Goal: Find contact information: Find contact information

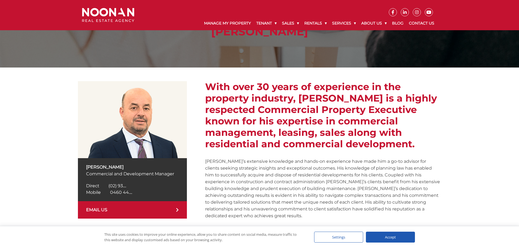
scroll to position [54, 0]
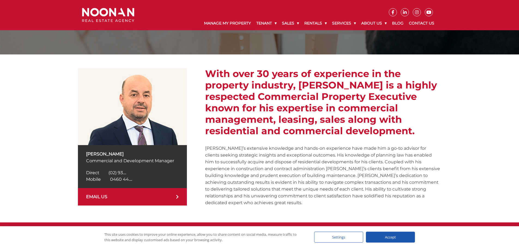
click at [124, 177] on span "0460 44...." at bounding box center [121, 179] width 22 height 5
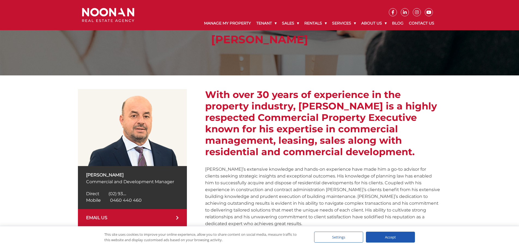
scroll to position [0, 0]
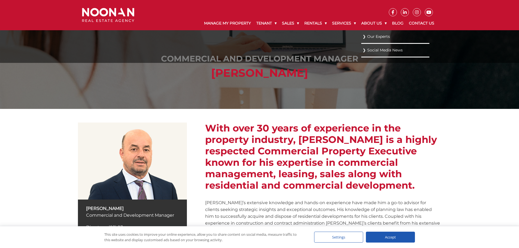
click at [364, 35] on link "Our Experts" at bounding box center [394, 36] width 65 height 7
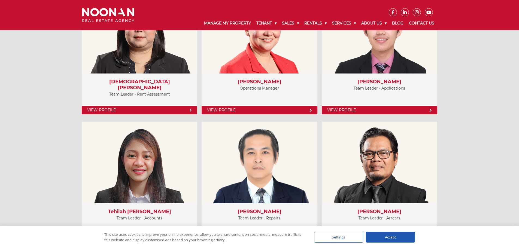
scroll to position [1198, 0]
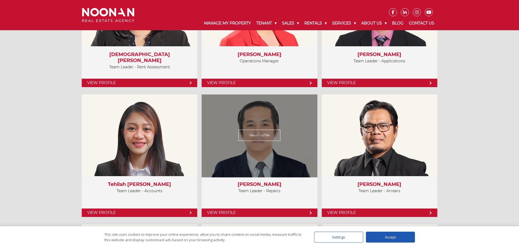
click at [253, 135] on link "View Profile" at bounding box center [259, 135] width 42 height 11
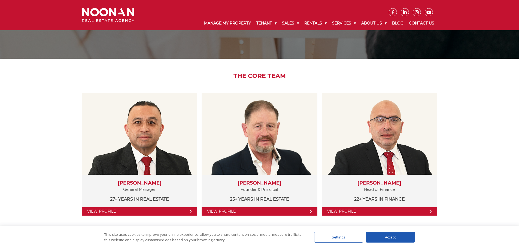
scroll to position [82, 0]
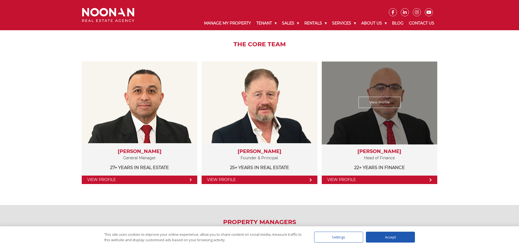
click at [382, 101] on link "View Profile" at bounding box center [379, 102] width 42 height 11
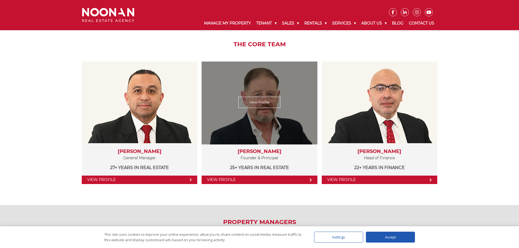
click at [255, 104] on link "View Profile" at bounding box center [259, 102] width 42 height 11
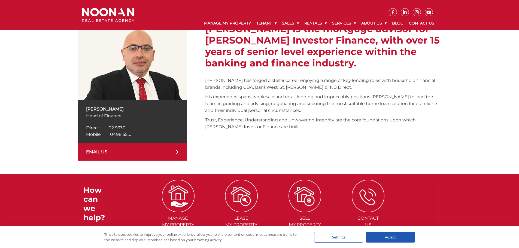
scroll to position [109, 0]
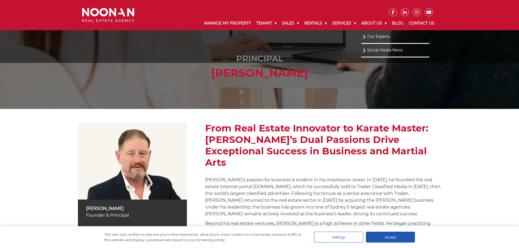
click at [373, 37] on link "Our Experts" at bounding box center [394, 36] width 65 height 7
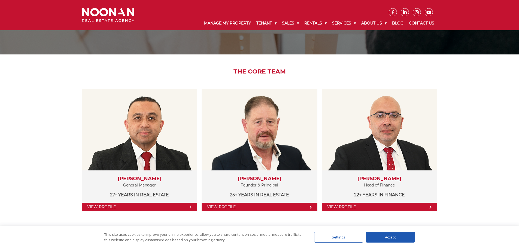
scroll to position [82, 0]
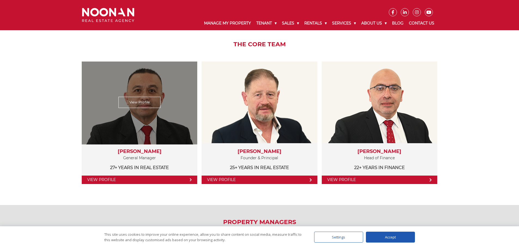
click at [149, 102] on link "View Profile" at bounding box center [139, 102] width 42 height 11
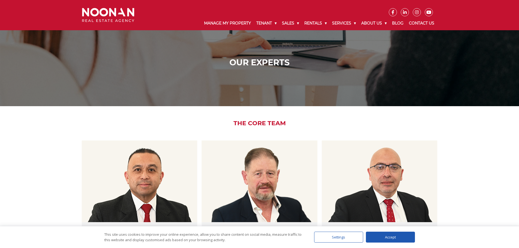
scroll to position [0, 0]
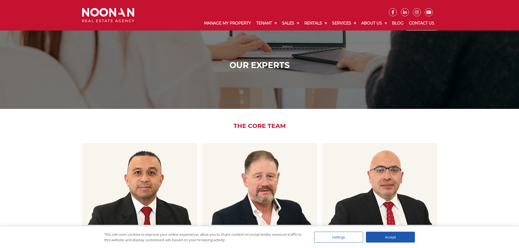
click at [422, 23] on link "Contact Us" at bounding box center [421, 23] width 31 height 14
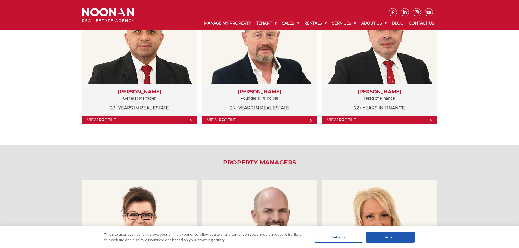
scroll to position [163, 0]
